Goal: Transaction & Acquisition: Purchase product/service

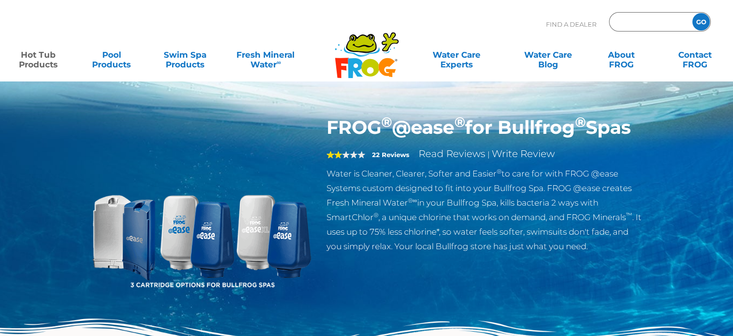
click at [664, 19] on input "text" at bounding box center [649, 22] width 65 height 14
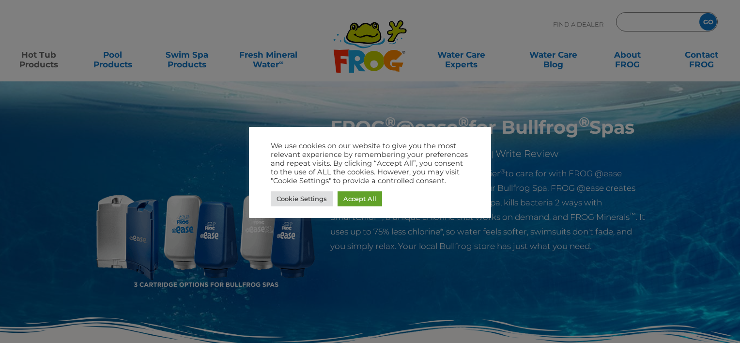
type input "ENTER ZIP CODE"
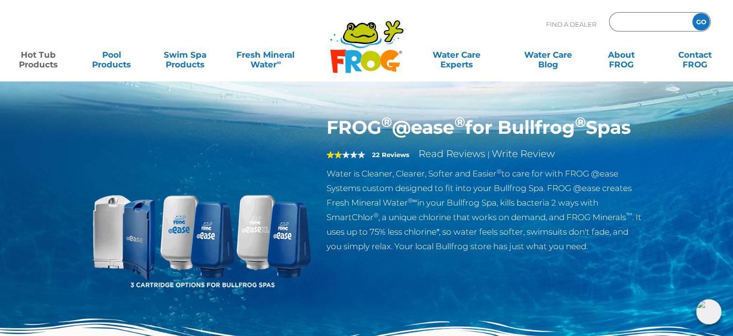
click at [637, 26] on input "Zip Code Form" at bounding box center [649, 22] width 65 height 14
type input "79928"
click at [702, 21] on input "GO" at bounding box center [700, 21] width 17 height 17
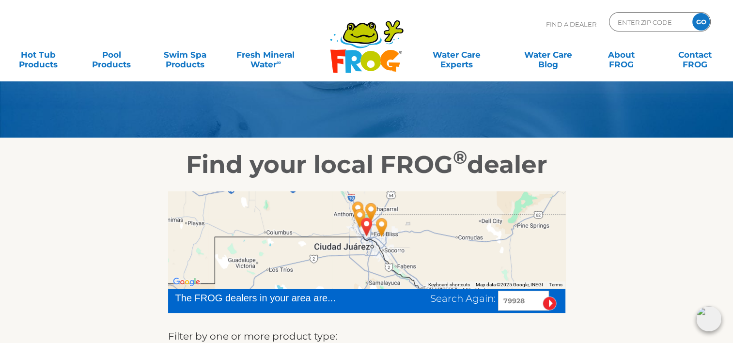
scroll to position [60, 0]
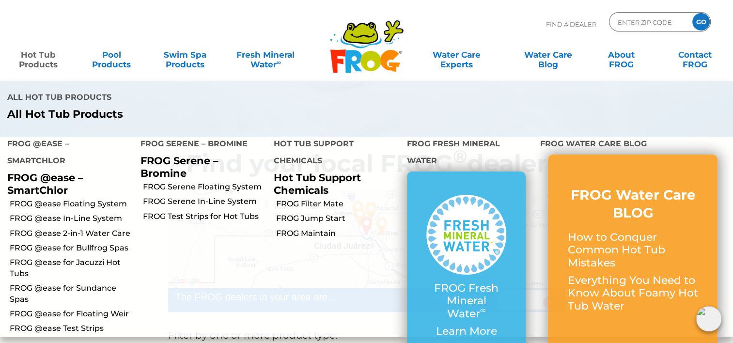
click at [45, 54] on link "Hot Tub Products" at bounding box center [38, 54] width 57 height 19
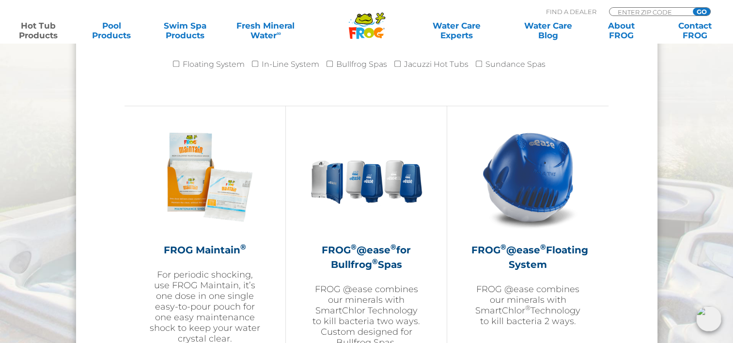
scroll to position [1059, 0]
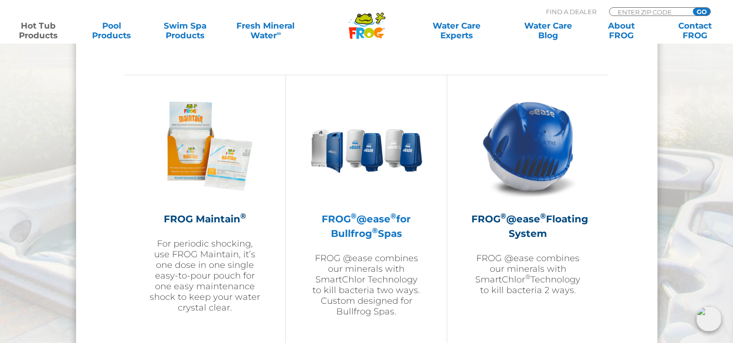
click at [353, 232] on h2 "FROG ® @ease ® for Bullfrog ® Spas" at bounding box center [366, 226] width 112 height 29
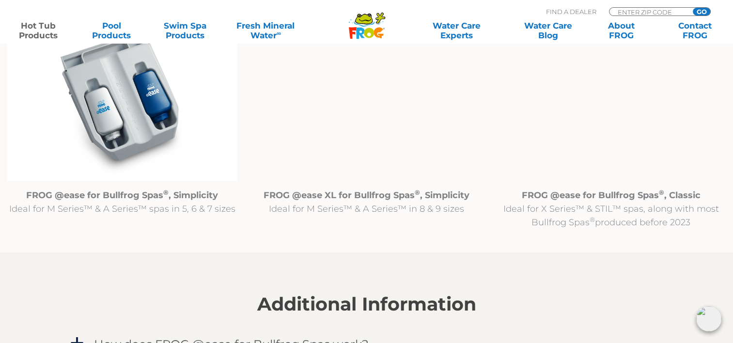
scroll to position [1049, 0]
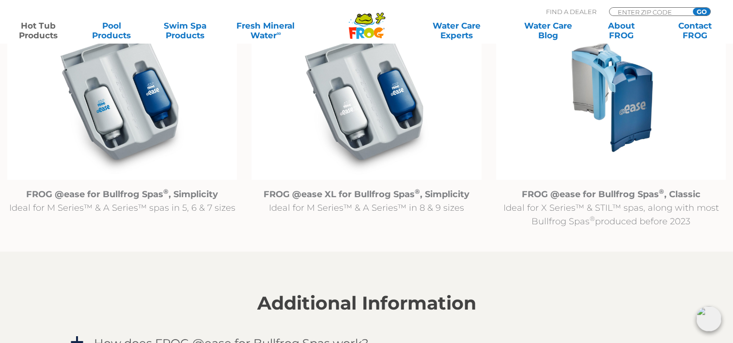
click at [591, 196] on strong "FROG @ease for Bullfrog Spas ® , Classic" at bounding box center [610, 194] width 179 height 11
click at [599, 140] on img at bounding box center [611, 97] width 230 height 166
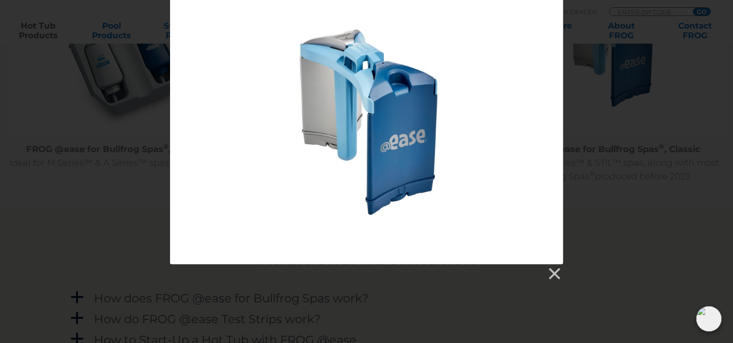
scroll to position [1086, 0]
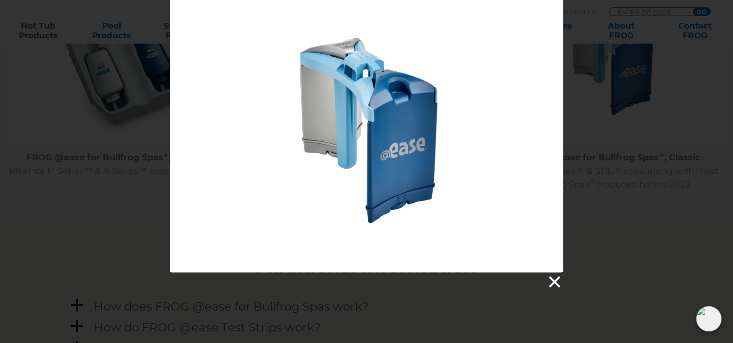
click at [554, 280] on link at bounding box center [553, 282] width 15 height 15
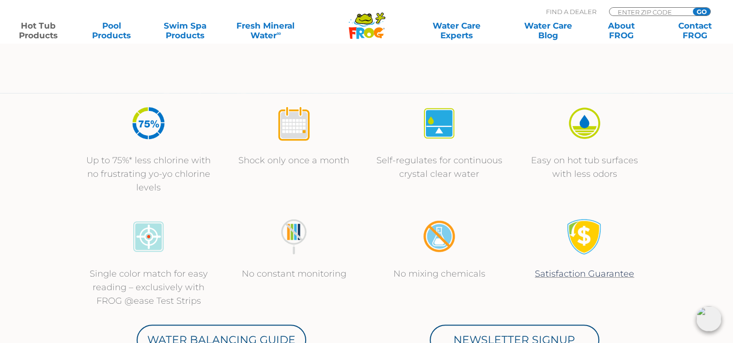
scroll to position [0, 0]
